Goal: Find specific page/section: Find specific page/section

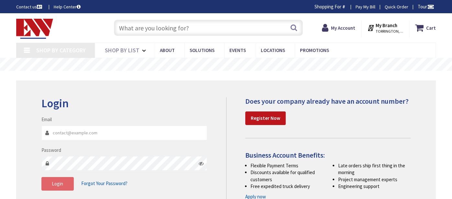
type input "[EMAIL_ADDRESS][DOMAIN_NAME]"
click at [56, 182] on span "Login" at bounding box center [57, 184] width 11 height 6
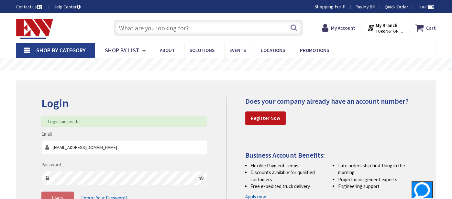
click at [202, 26] on input "text" at bounding box center [208, 28] width 189 height 16
paste input "[PHONE_NUMBER]"
type input "[PHONE_NUMBER]"
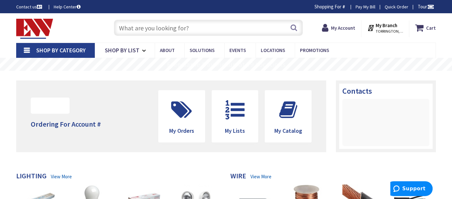
click at [192, 27] on input "text" at bounding box center [208, 28] width 189 height 16
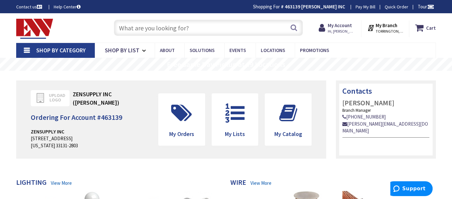
click at [151, 26] on input "text" at bounding box center [208, 28] width 189 height 16
paste input "[PHONE_NUMBER]"
type input "[PHONE_NUMBER]"
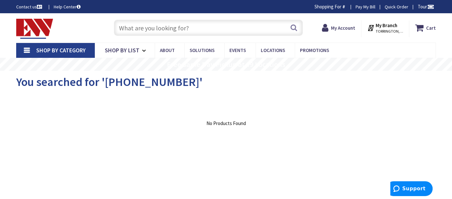
click at [179, 27] on input "text" at bounding box center [208, 28] width 189 height 16
paste input "[PHONE_NUMBER]"
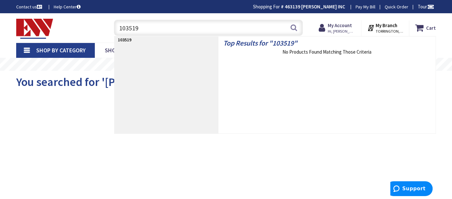
type input "103519"
click at [402, 187] on span "Support" at bounding box center [397, 189] width 9 height 6
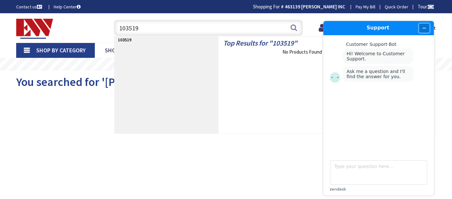
click at [427, 26] on button "Minimize widget" at bounding box center [424, 28] width 10 height 9
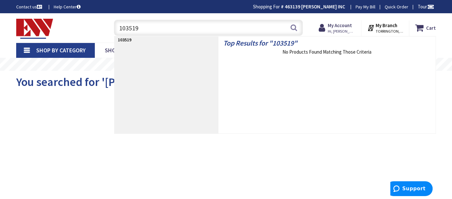
click at [83, 102] on div "View Subcategories Clear all No Products Found We found a particular page for y…" at bounding box center [225, 143] width 419 height 97
